Goal: Task Accomplishment & Management: Complete application form

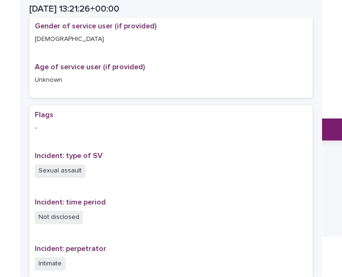
scroll to position [212, 0]
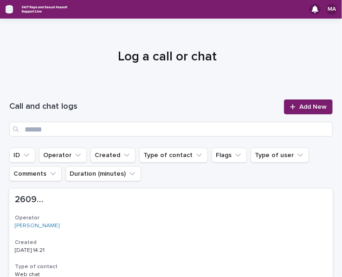
click at [9, 5] on icon "button" at bounding box center [9, 9] width 7 height 8
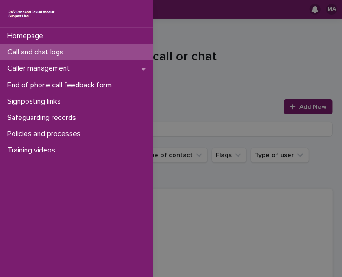
click at [206, 95] on div "Homepage Call and chat logs Caller management End of phone call feedback form S…" at bounding box center [171, 138] width 342 height 277
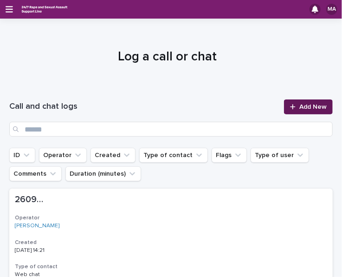
click at [302, 112] on link "Add New" at bounding box center [308, 106] width 49 height 15
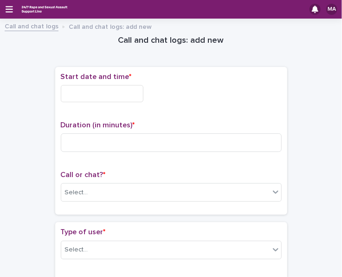
click at [123, 97] on input "text" at bounding box center [102, 93] width 83 height 17
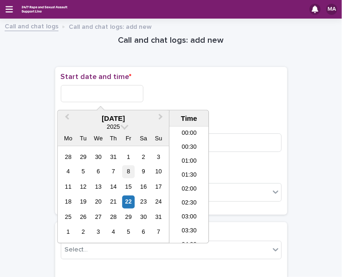
scroll to position [395, 0]
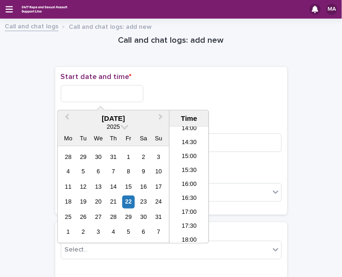
click at [133, 194] on div "18 19 20 21 22 23 24" at bounding box center [113, 201] width 105 height 15
click at [132, 198] on div "22" at bounding box center [128, 201] width 13 height 13
click at [107, 98] on input "**********" at bounding box center [102, 93] width 83 height 17
type input "**********"
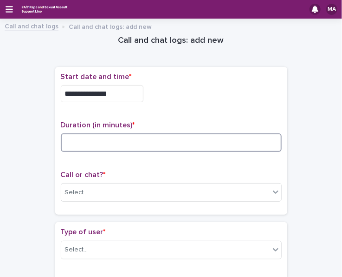
click at [97, 136] on input at bounding box center [171, 142] width 221 height 19
type input "**"
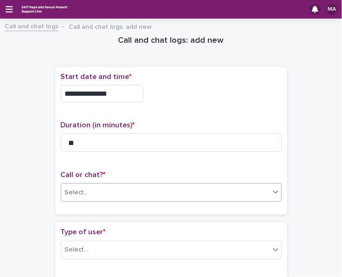
click at [95, 196] on div "Select..." at bounding box center [165, 192] width 208 height 15
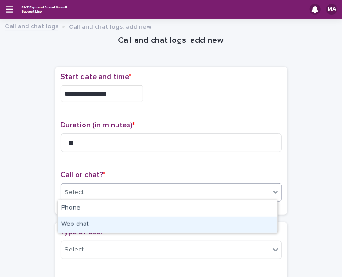
click at [89, 222] on div "Web chat" at bounding box center [168, 224] width 220 height 16
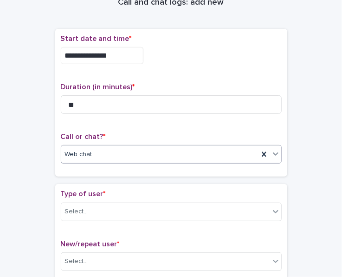
scroll to position [46, 0]
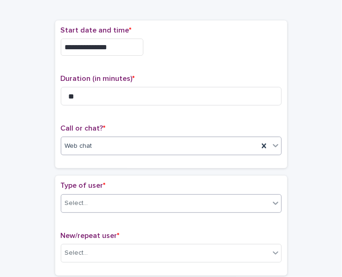
click at [92, 204] on div "Select..." at bounding box center [165, 202] width 208 height 15
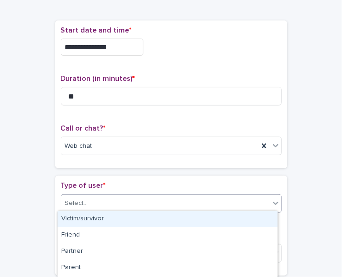
click at [92, 219] on div "Victim/survivor" at bounding box center [168, 219] width 220 height 16
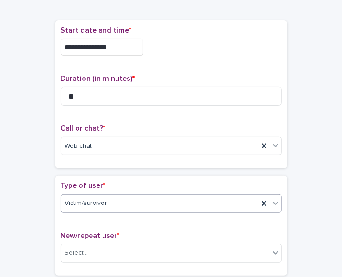
scroll to position [139, 0]
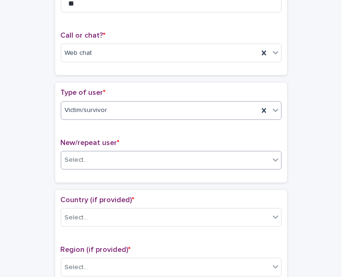
click at [86, 157] on div "Select..." at bounding box center [165, 159] width 208 height 15
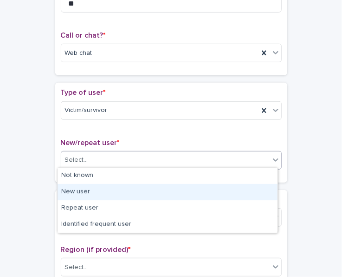
click at [80, 191] on div "New user" at bounding box center [168, 192] width 220 height 16
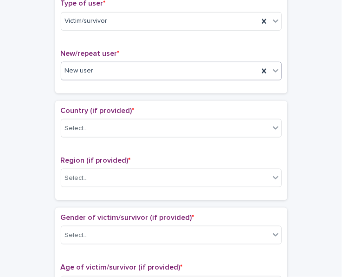
scroll to position [232, 0]
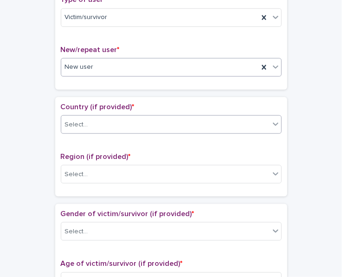
click at [113, 125] on div "Select..." at bounding box center [165, 124] width 208 height 15
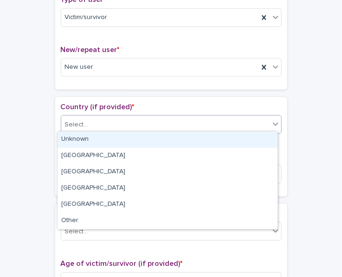
click at [111, 139] on div "Unknown" at bounding box center [168, 139] width 220 height 16
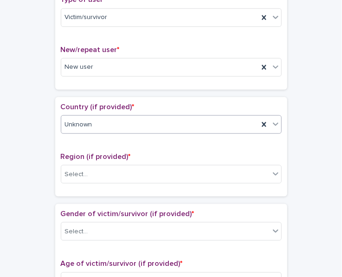
click at [102, 181] on div "Region (if provided) * Select..." at bounding box center [171, 171] width 221 height 39
click at [103, 174] on div "Select..." at bounding box center [165, 174] width 208 height 15
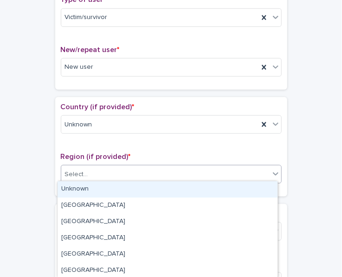
click at [95, 191] on div "Unknown" at bounding box center [168, 189] width 220 height 16
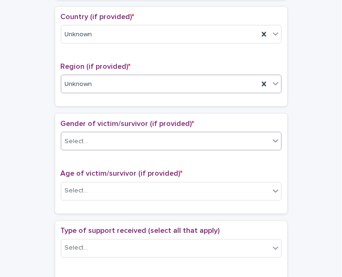
scroll to position [325, 0]
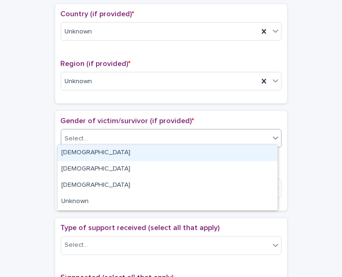
click at [119, 132] on div "Select..." at bounding box center [165, 138] width 208 height 15
click at [110, 150] on div "[DEMOGRAPHIC_DATA]" at bounding box center [168, 153] width 220 height 16
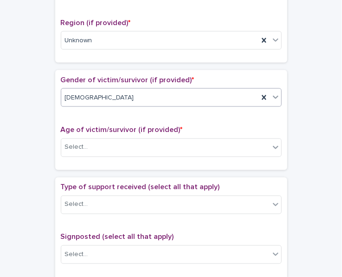
scroll to position [418, 0]
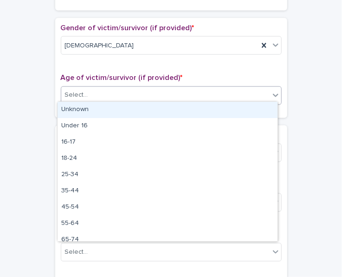
click at [109, 95] on div "Select..." at bounding box center [165, 95] width 208 height 15
click at [110, 98] on div "Under 16" at bounding box center [159, 95] width 197 height 15
click at [105, 106] on div "Unknown" at bounding box center [168, 110] width 220 height 16
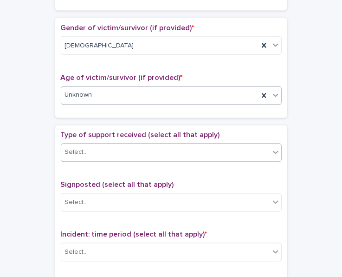
click at [101, 145] on div "Select..." at bounding box center [165, 152] width 208 height 15
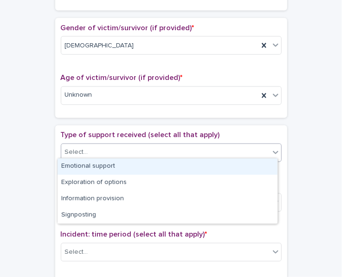
click at [70, 162] on div "Emotional support" at bounding box center [168, 166] width 220 height 16
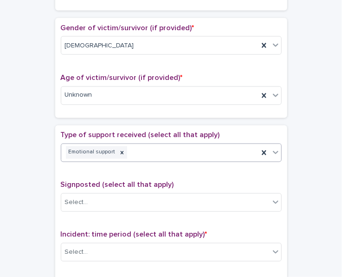
click at [151, 144] on div "Emotional support" at bounding box center [159, 152] width 197 height 16
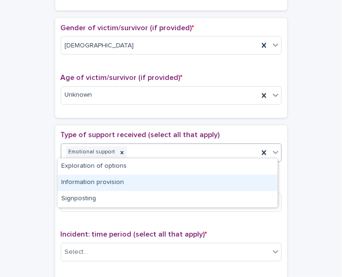
drag, startPoint x: 122, startPoint y: 179, endPoint x: 131, endPoint y: 172, distance: 11.9
click at [122, 179] on div "Information provision" at bounding box center [168, 183] width 220 height 16
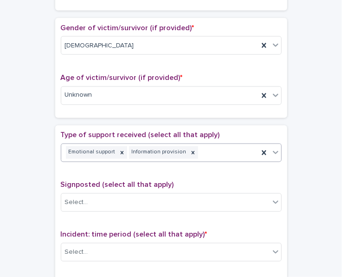
click at [204, 150] on div "Emotional support Information provision" at bounding box center [159, 152] width 197 height 16
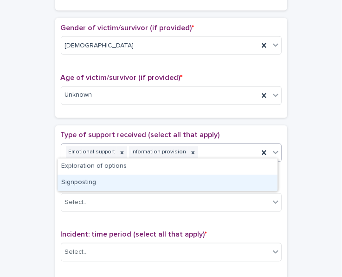
click at [151, 182] on div "Signposting" at bounding box center [168, 183] width 220 height 16
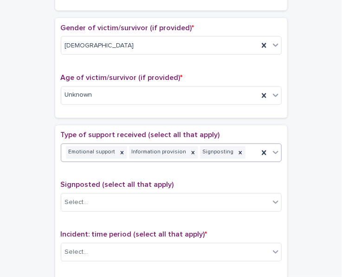
click at [233, 152] on div "Emotional support Information provision Signposting" at bounding box center [159, 152] width 197 height 16
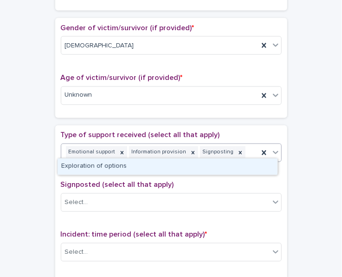
click at [189, 165] on div "Exploration of options" at bounding box center [168, 166] width 220 height 16
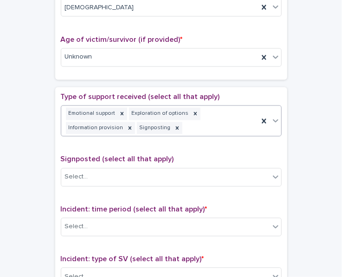
scroll to position [470, 0]
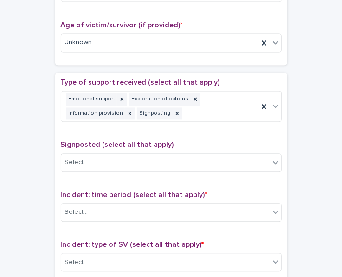
click at [115, 168] on div "Signposted (select all that apply) Select..." at bounding box center [171, 160] width 221 height 39
click at [116, 164] on div "Select..." at bounding box center [165, 162] width 208 height 15
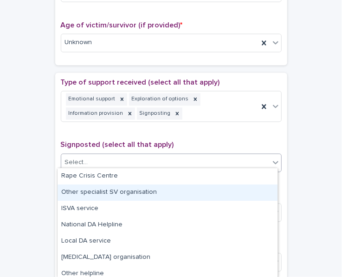
click at [107, 191] on div "Other specialist SV organisation" at bounding box center [168, 192] width 220 height 16
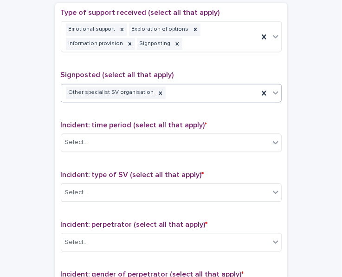
scroll to position [563, 0]
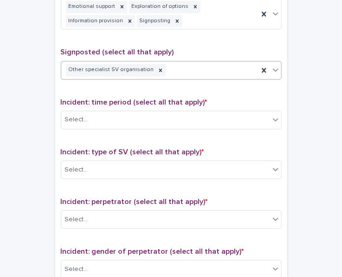
click at [182, 68] on div "Other specialist SV organisation" at bounding box center [159, 70] width 197 height 16
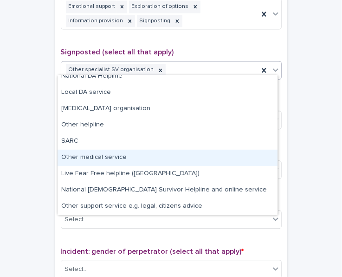
scroll to position [0, 0]
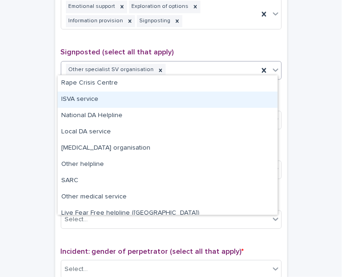
click at [175, 103] on div "ISVA service" at bounding box center [168, 99] width 220 height 16
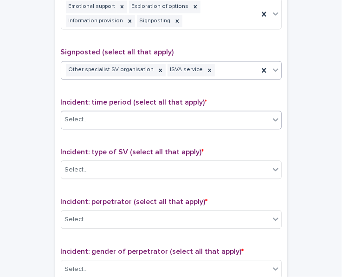
click at [155, 115] on div "Select..." at bounding box center [165, 119] width 208 height 15
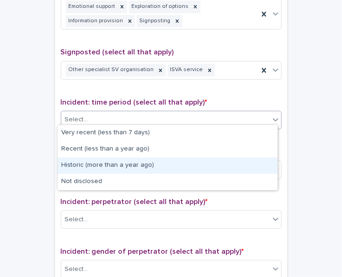
click at [119, 159] on div "Historic (more than a year ago)" at bounding box center [168, 165] width 220 height 16
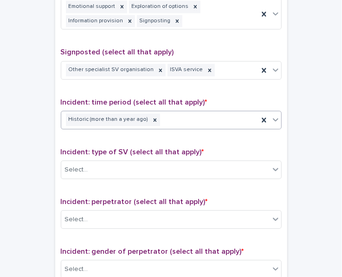
click at [119, 162] on div "Select..." at bounding box center [165, 169] width 208 height 15
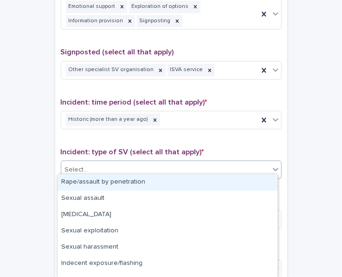
click at [100, 188] on div "Rape/assault by penetration" at bounding box center [168, 182] width 220 height 16
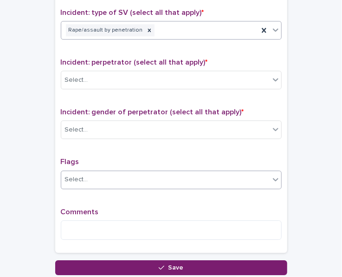
scroll to position [656, 0]
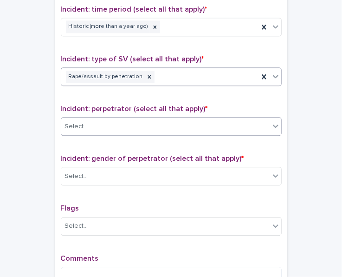
click at [162, 119] on div "Select..." at bounding box center [165, 126] width 208 height 15
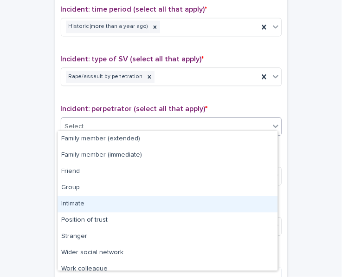
click at [107, 204] on div "Intimate" at bounding box center [168, 204] width 220 height 16
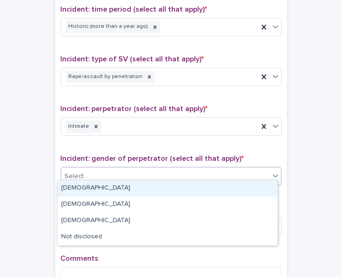
click at [127, 174] on div "Select..." at bounding box center [165, 176] width 208 height 15
click at [117, 184] on div "[DEMOGRAPHIC_DATA]" at bounding box center [168, 188] width 220 height 16
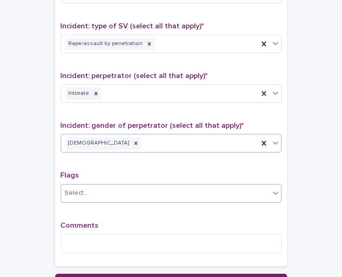
scroll to position [702, 0]
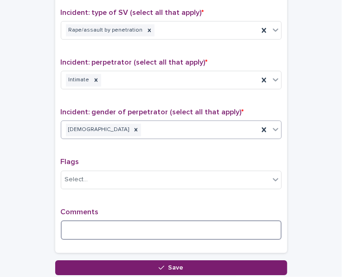
click at [93, 220] on textarea at bounding box center [171, 229] width 221 height 19
click at [68, 224] on textarea "**********" at bounding box center [171, 229] width 221 height 19
click at [200, 226] on textarea "**********" at bounding box center [171, 229] width 221 height 19
click at [68, 224] on textarea "**********" at bounding box center [171, 229] width 221 height 19
click at [208, 224] on textarea "**********" at bounding box center [171, 229] width 221 height 19
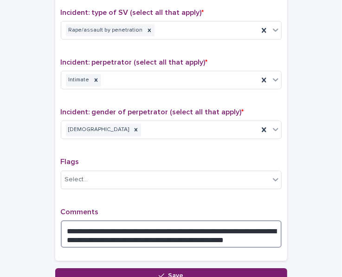
drag, startPoint x: 73, startPoint y: 231, endPoint x: 216, endPoint y: 222, distance: 143.2
click at [216, 222] on textarea "**********" at bounding box center [171, 233] width 221 height 27
drag, startPoint x: 221, startPoint y: 223, endPoint x: 169, endPoint y: 223, distance: 52.0
click at [169, 223] on textarea "**********" at bounding box center [171, 233] width 221 height 27
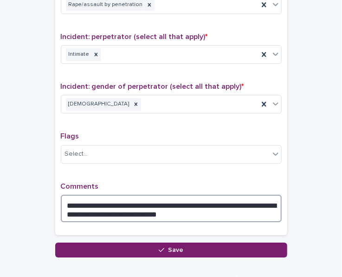
scroll to position [749, 0]
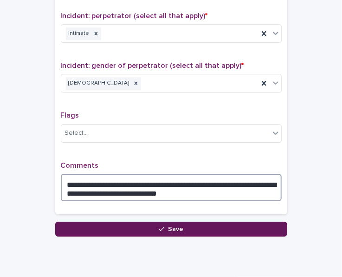
type textarea "**********"
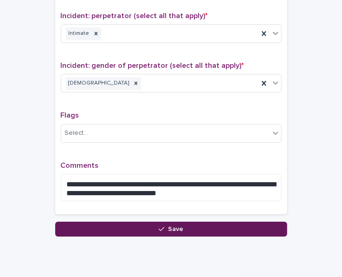
click at [175, 227] on button "Save" at bounding box center [171, 228] width 232 height 15
